Goal: Transaction & Acquisition: Book appointment/travel/reservation

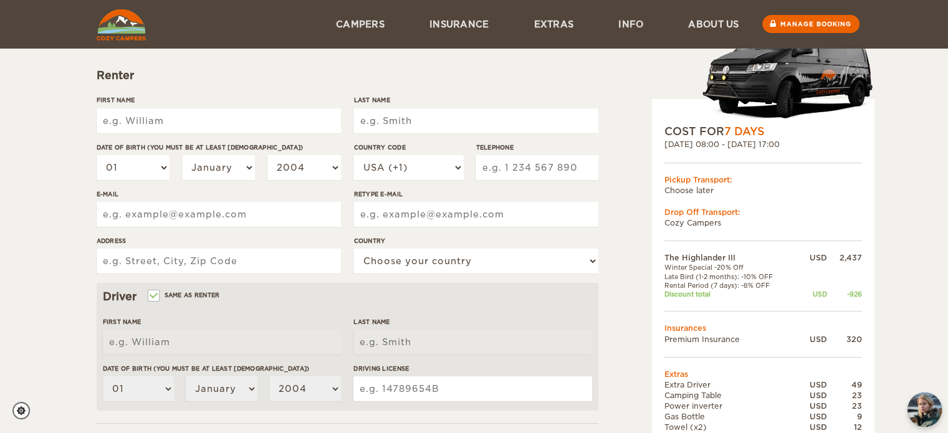
scroll to position [125, 0]
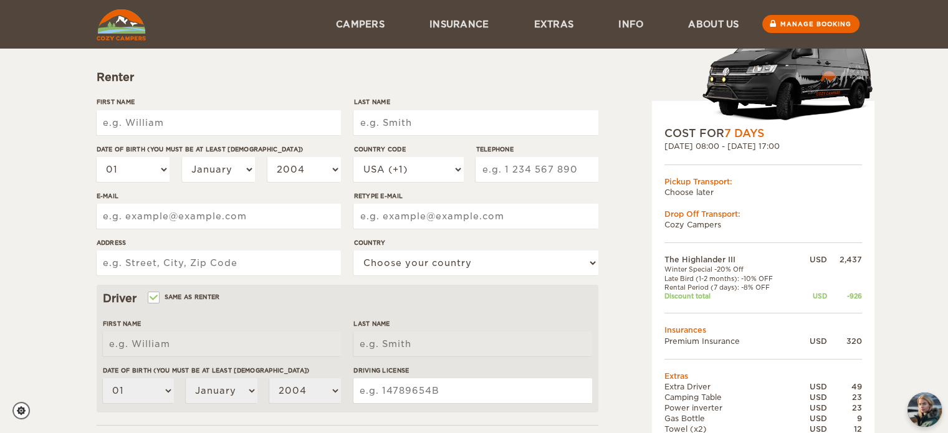
click at [160, 130] on input "First Name" at bounding box center [219, 122] width 244 height 25
type input "[PERSON_NAME]"
type input "Loo"
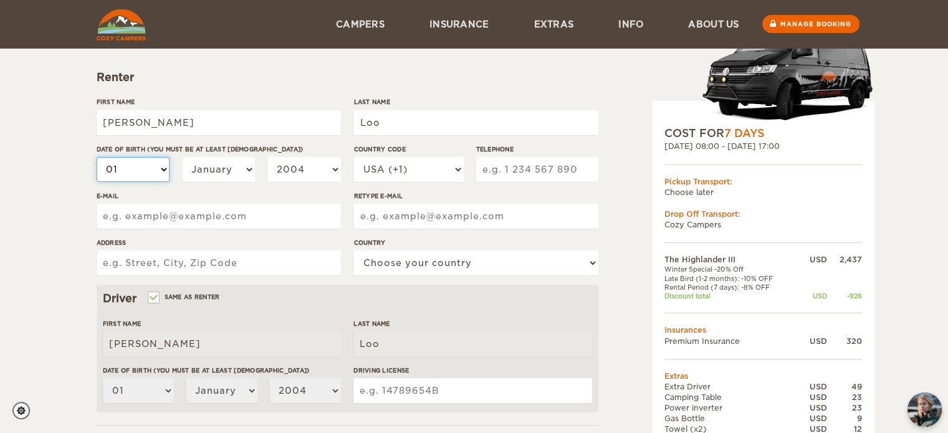
select select "02"
select select "09"
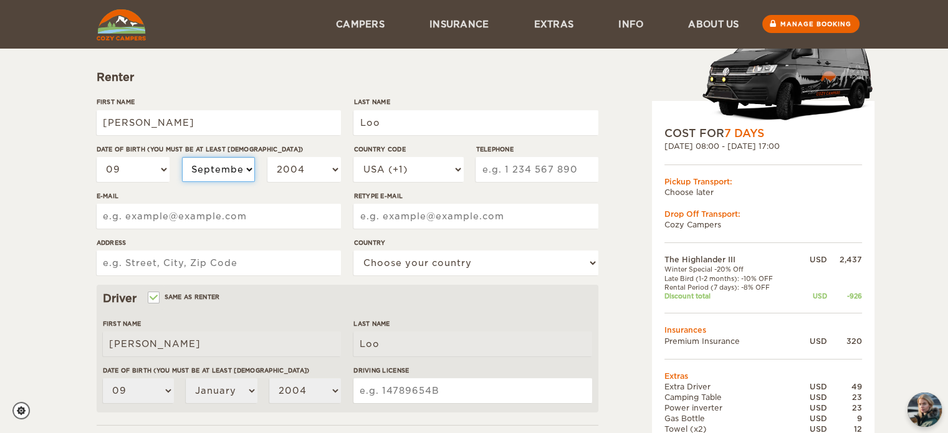
select select "09"
select select "2003"
select select "2002"
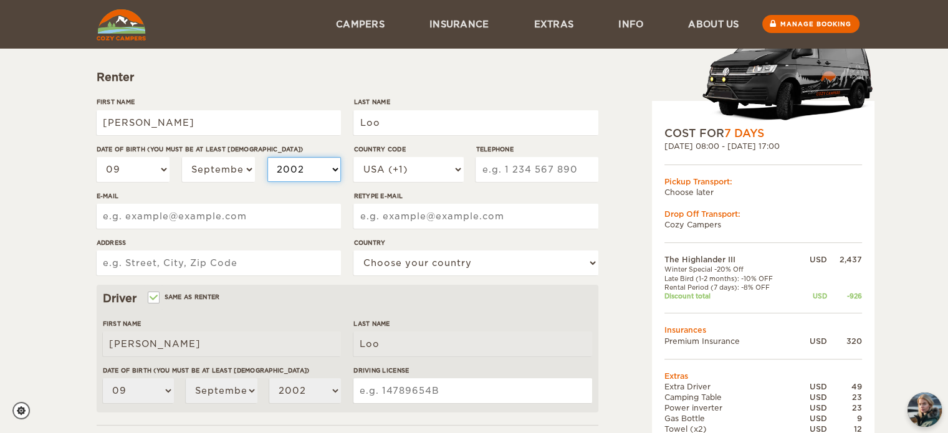
select select "2001"
select select "2000"
select select "1999"
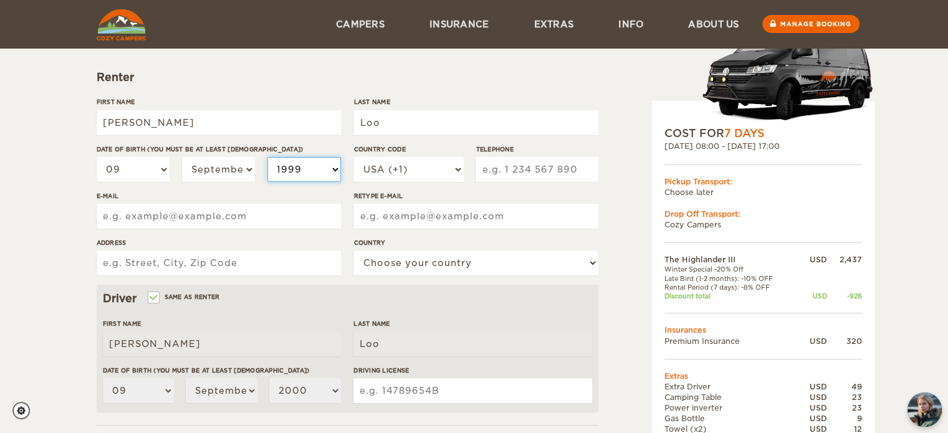
select select "1999"
select select "1998"
select select "1997"
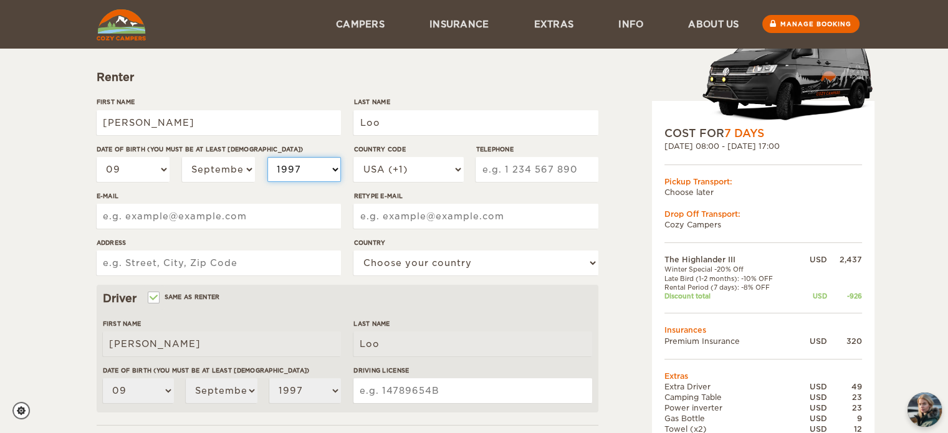
select select "1996"
type input "3479676603"
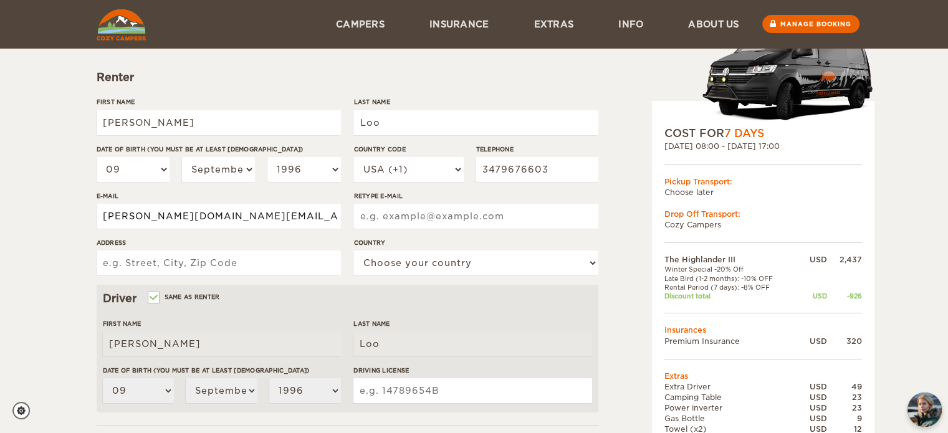
type input "shaun.loo.sl@gmail.com"
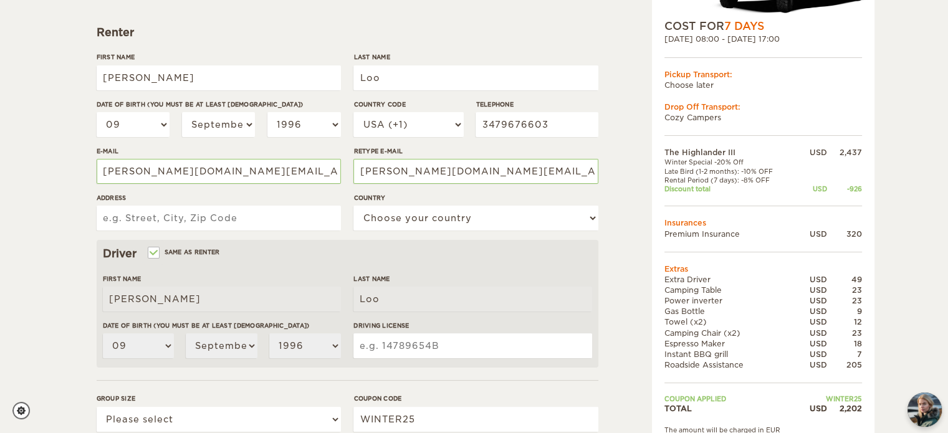
scroll to position [187, 0]
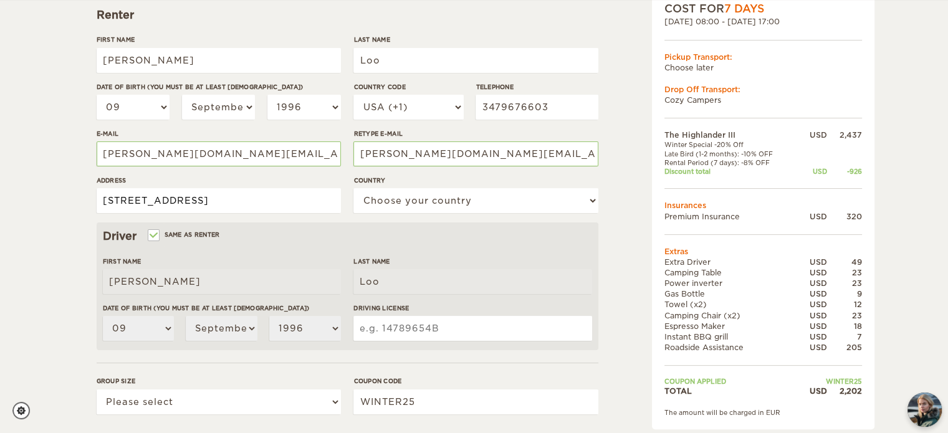
type input "2022 West Hemlock Way"
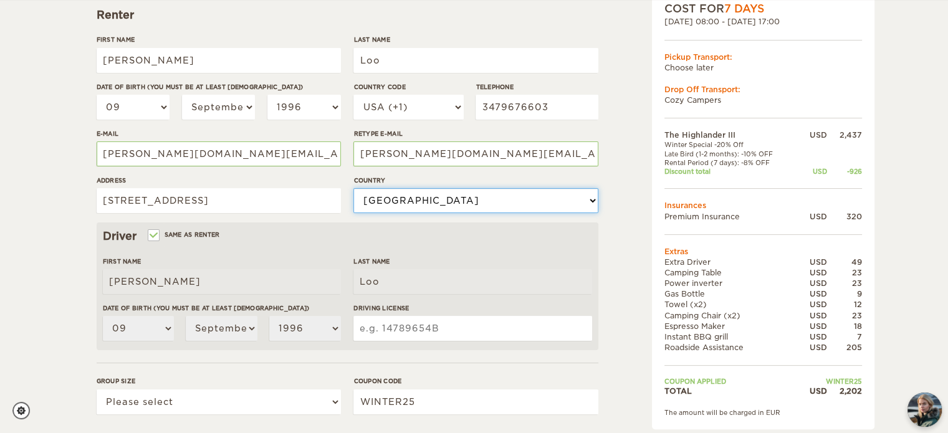
select select "222"
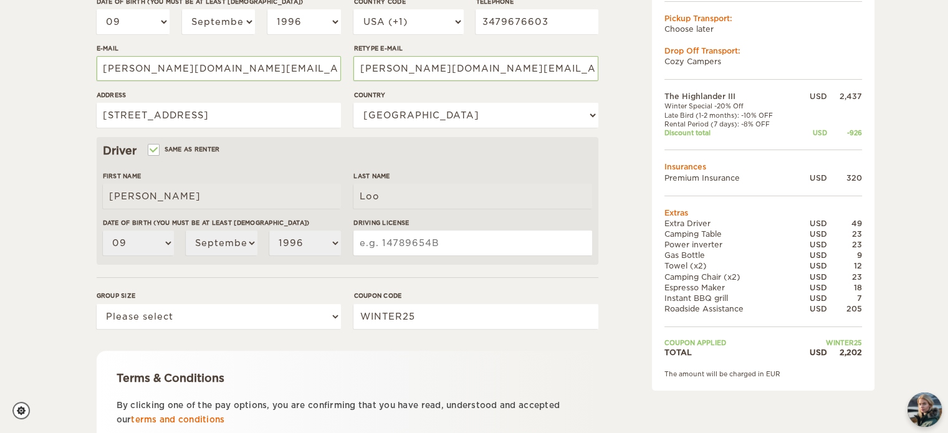
scroll to position [312, 0]
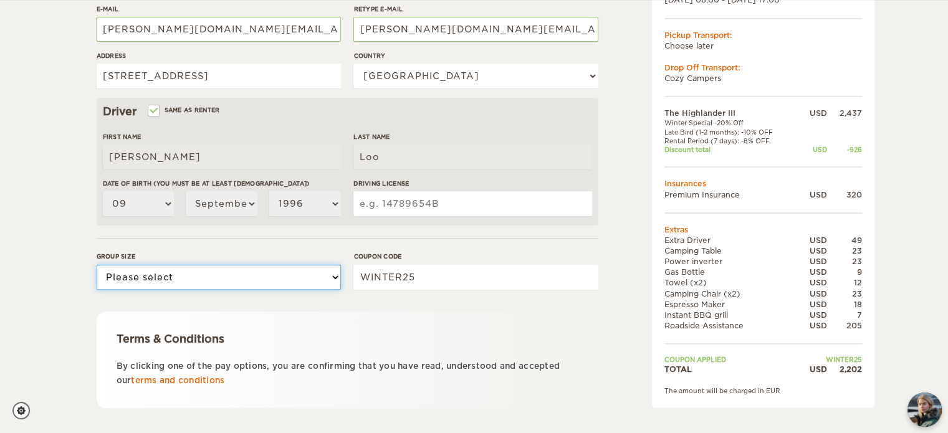
click at [255, 271] on select "Please select 1 2 3" at bounding box center [219, 277] width 244 height 25
select select "2"
click at [97, 265] on select "Please select 1 2 3" at bounding box center [219, 277] width 244 height 25
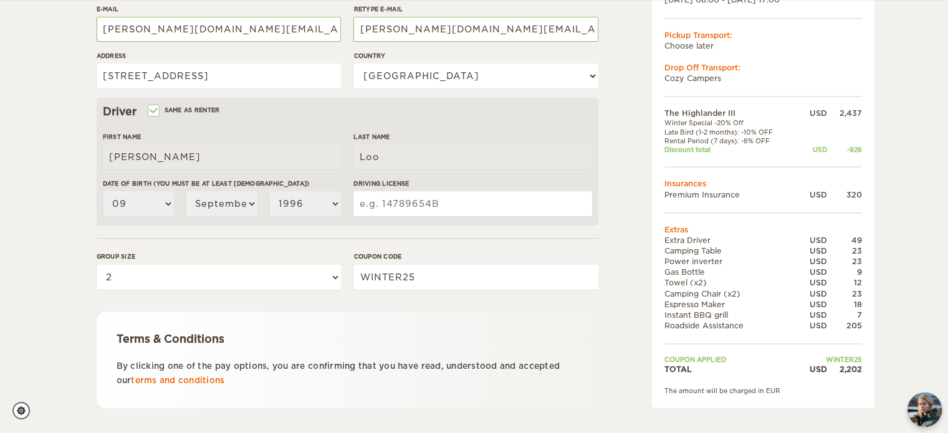
click at [410, 214] on input "Driving License" at bounding box center [472, 203] width 238 height 25
click at [408, 209] on input "Driving License" at bounding box center [472, 203] width 238 height 25
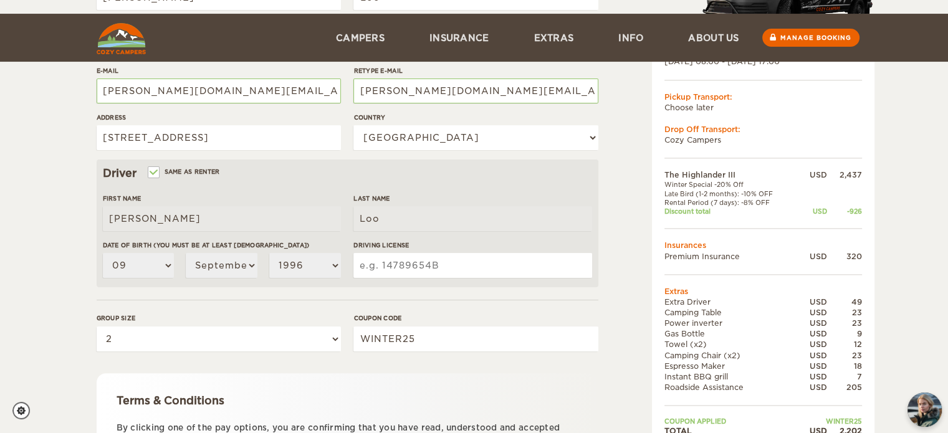
scroll to position [249, 0]
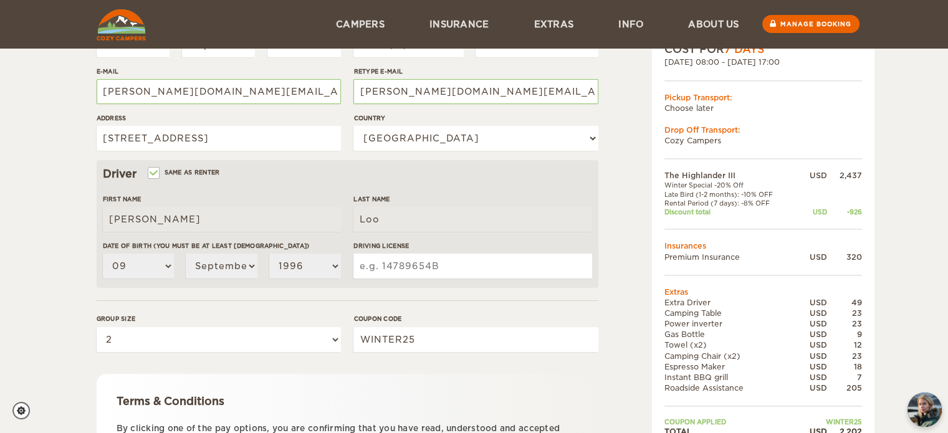
click at [401, 266] on input "Driving License" at bounding box center [472, 266] width 238 height 25
type input "4"
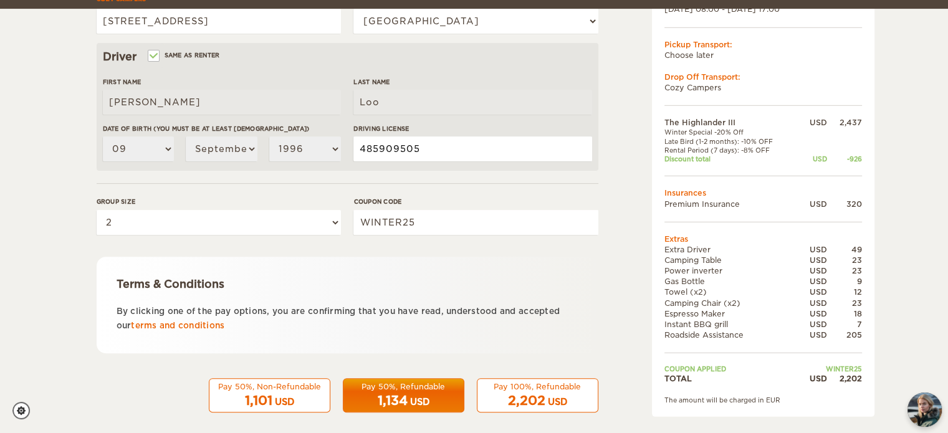
scroll to position [376, 0]
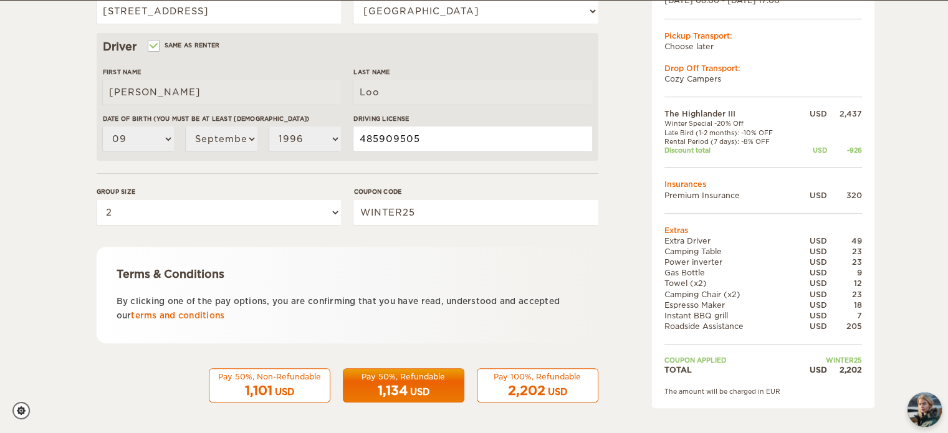
type input "485909505"
click at [224, 314] on link "terms and conditions" at bounding box center [177, 315] width 93 height 9
click at [525, 390] on span "2,202" at bounding box center [526, 390] width 37 height 15
click at [551, 376] on div "Pay 100%, Refundable" at bounding box center [537, 377] width 105 height 11
click at [538, 392] on span "2,202" at bounding box center [526, 390] width 37 height 15
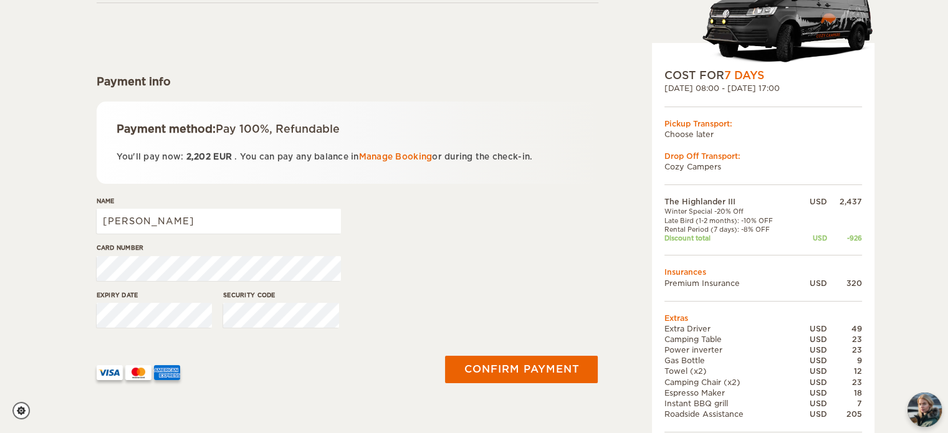
scroll to position [125, 0]
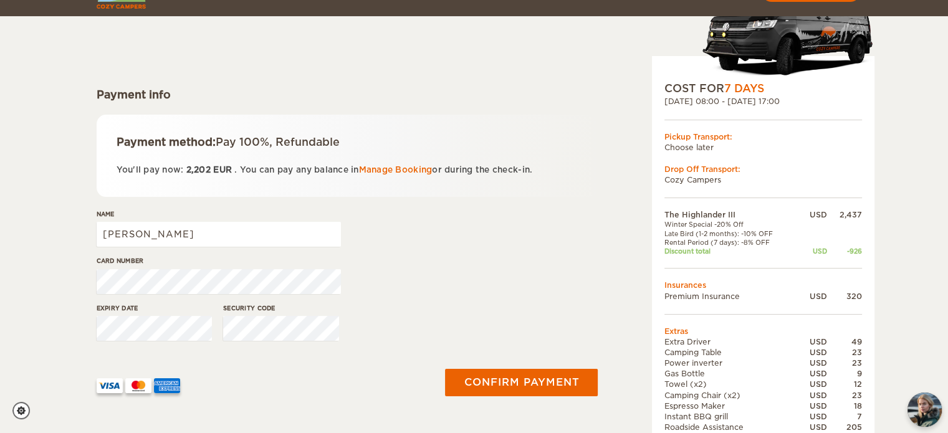
scroll to position [125, 0]
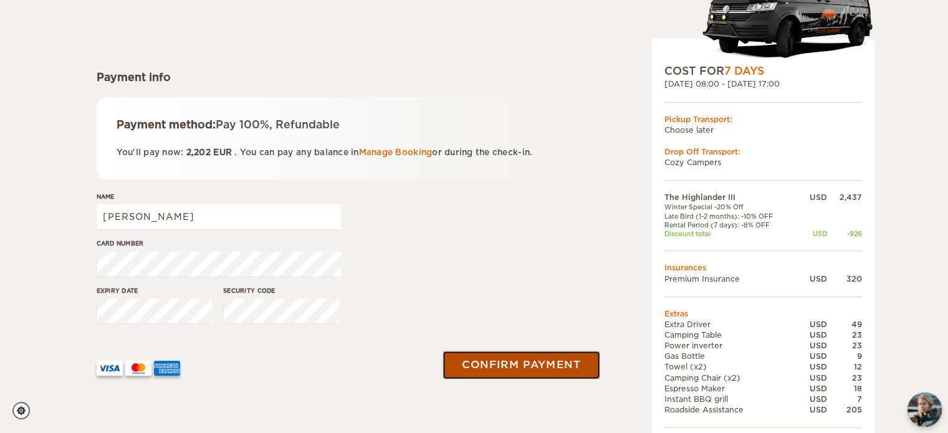
click at [500, 366] on button "Confirm payment" at bounding box center [521, 365] width 157 height 28
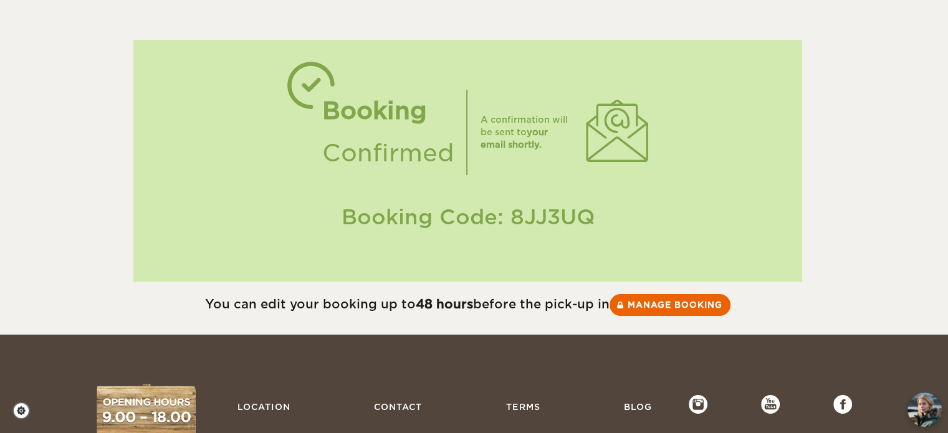
scroll to position [125, 0]
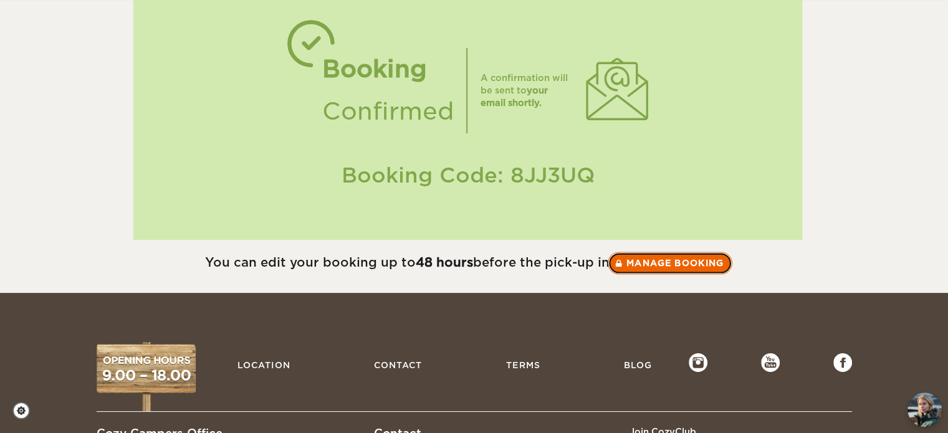
click at [646, 260] on link "Manage booking" at bounding box center [670, 263] width 125 height 22
